Goal: Check status

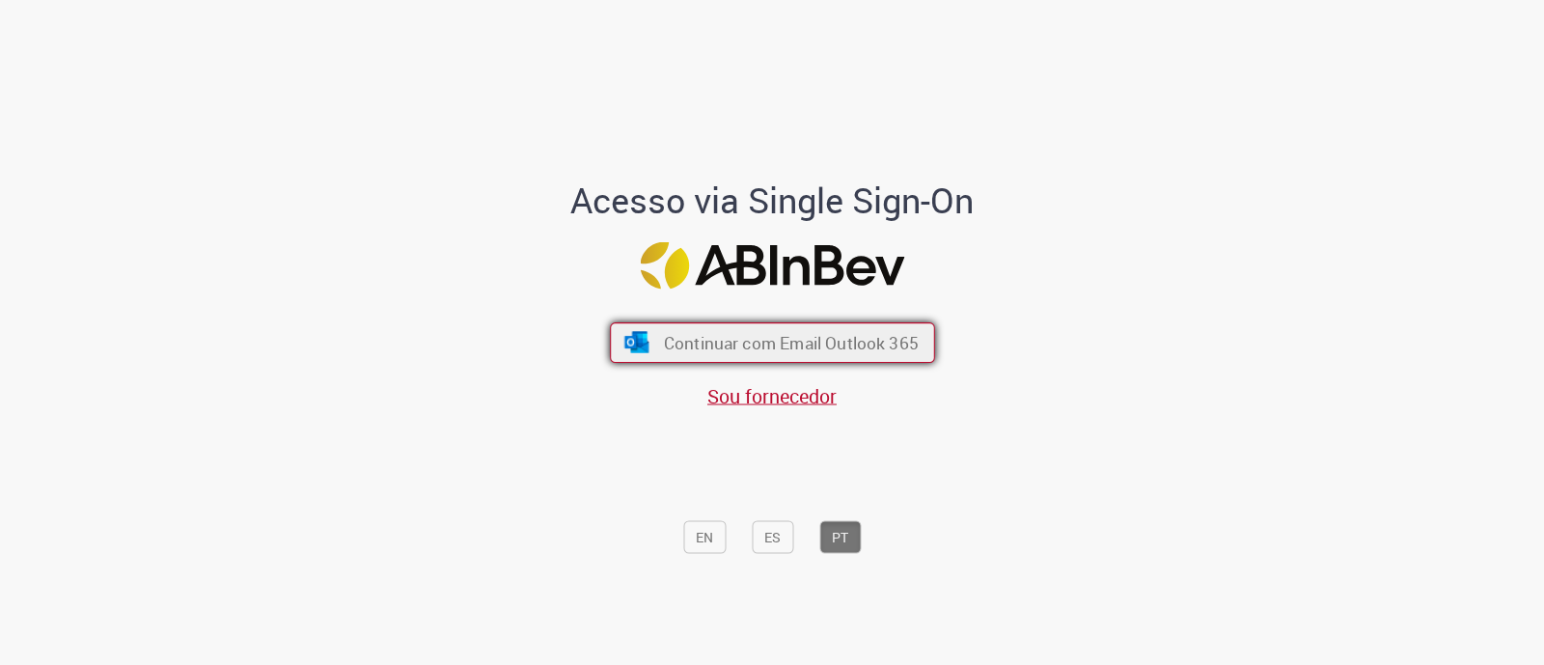
click at [651, 344] on button "Continuar com Email Outlook 365" at bounding box center [772, 342] width 325 height 41
